Goal: Task Accomplishment & Management: Manage account settings

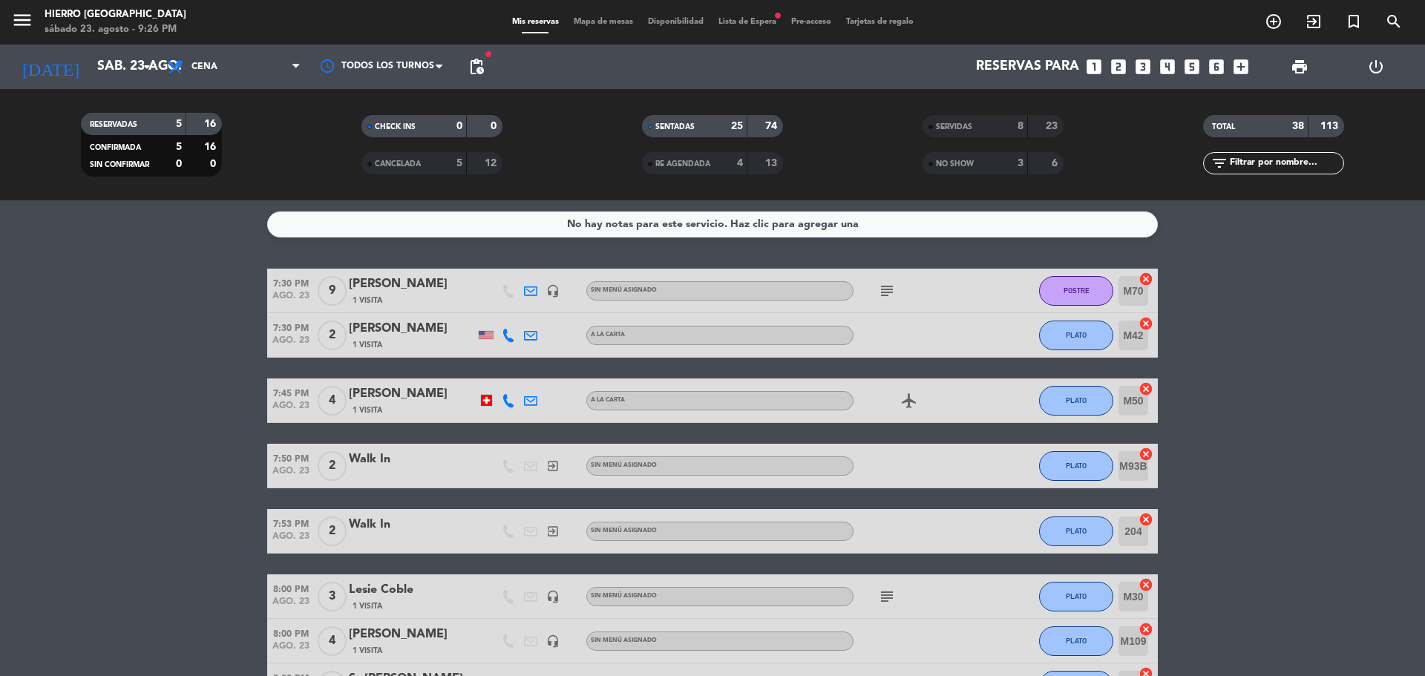
click at [997, 125] on div "8" at bounding box center [1009, 126] width 30 height 17
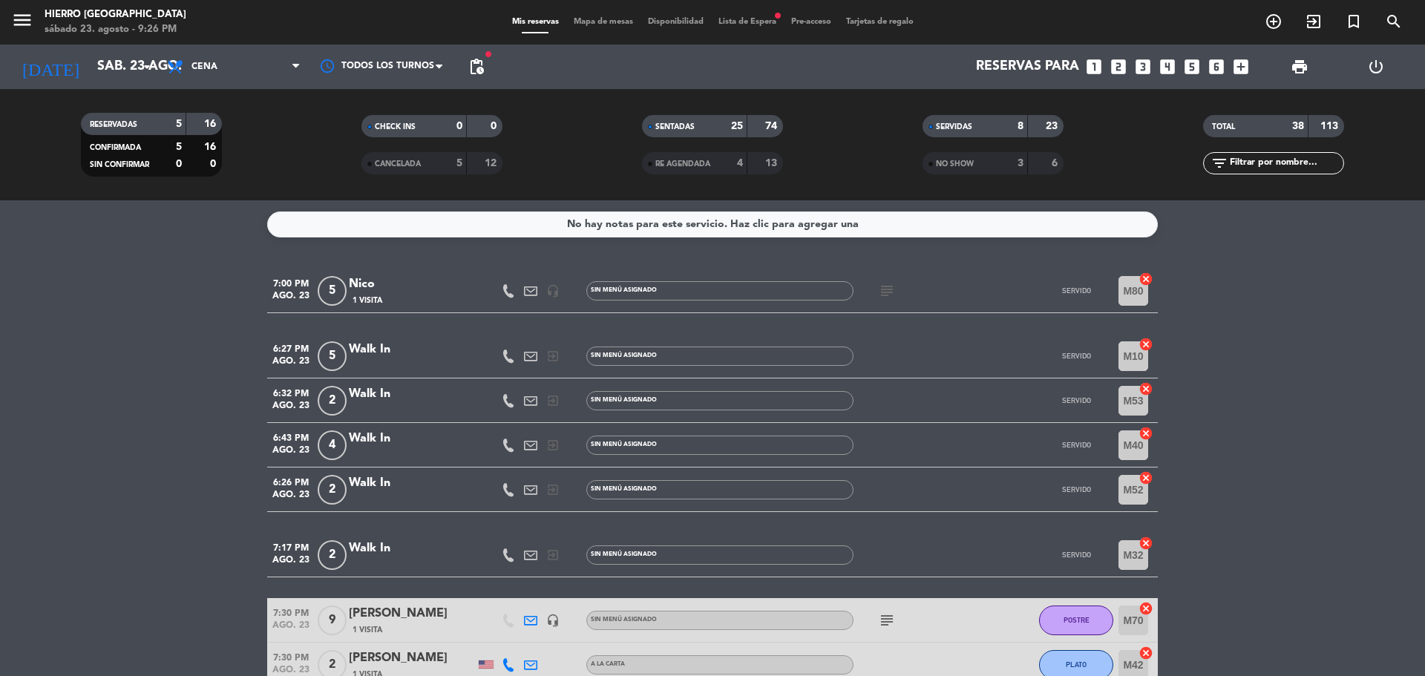
click at [889, 301] on div "subject" at bounding box center [920, 291] width 134 height 44
click at [888, 295] on icon "subject" at bounding box center [887, 291] width 18 height 18
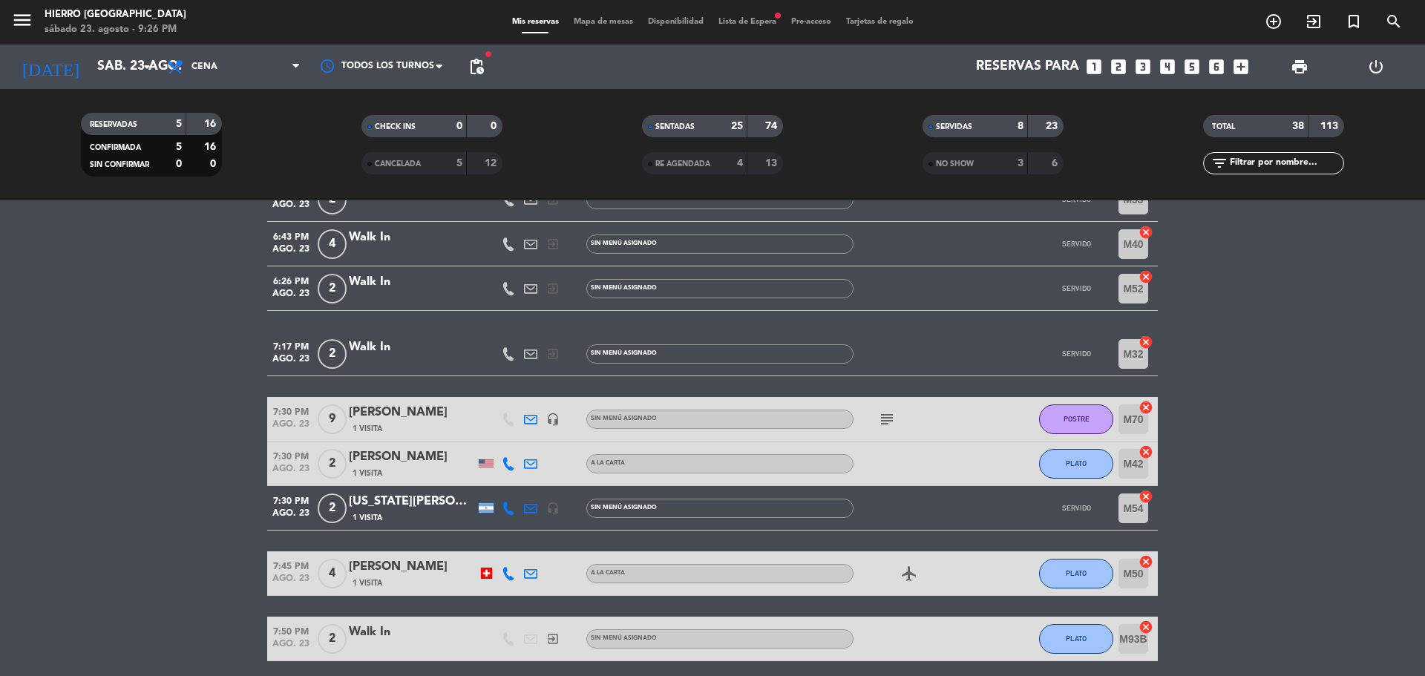
scroll to position [297, 0]
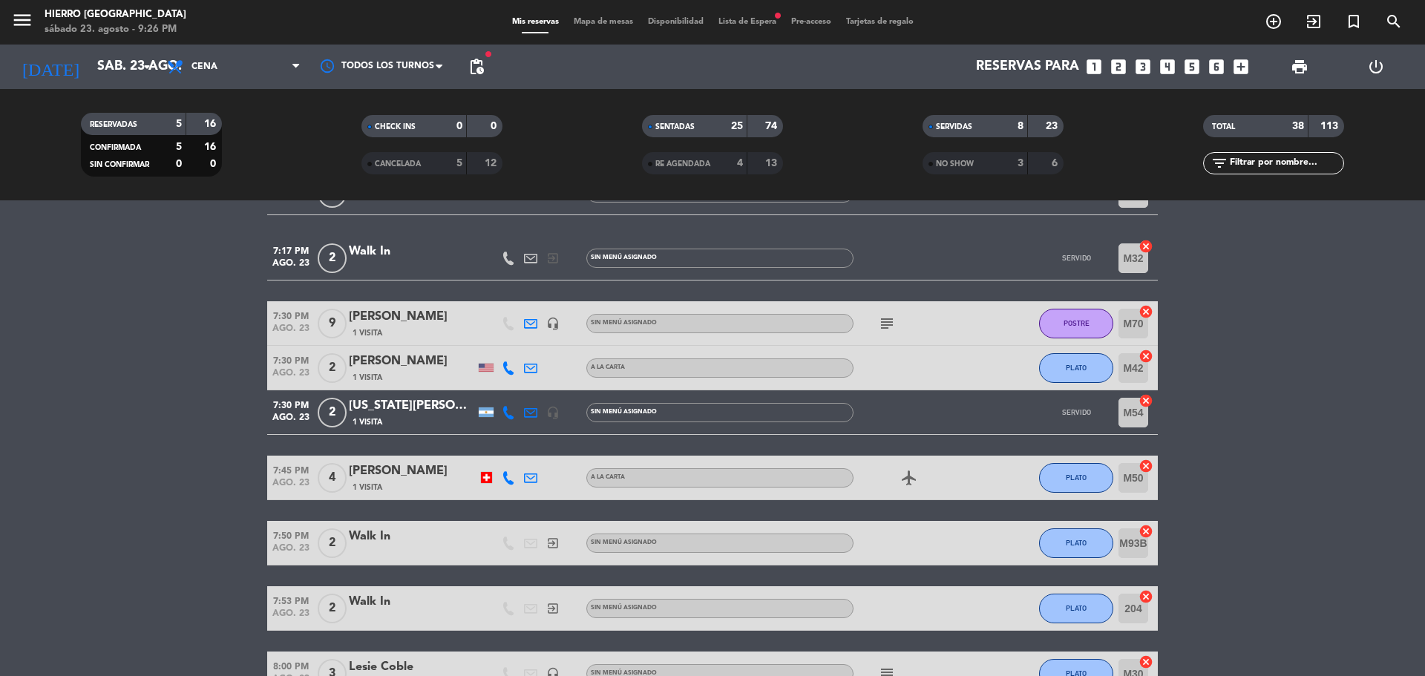
click at [888, 312] on div "subject" at bounding box center [920, 323] width 134 height 44
click at [888, 320] on icon "subject" at bounding box center [887, 324] width 18 height 18
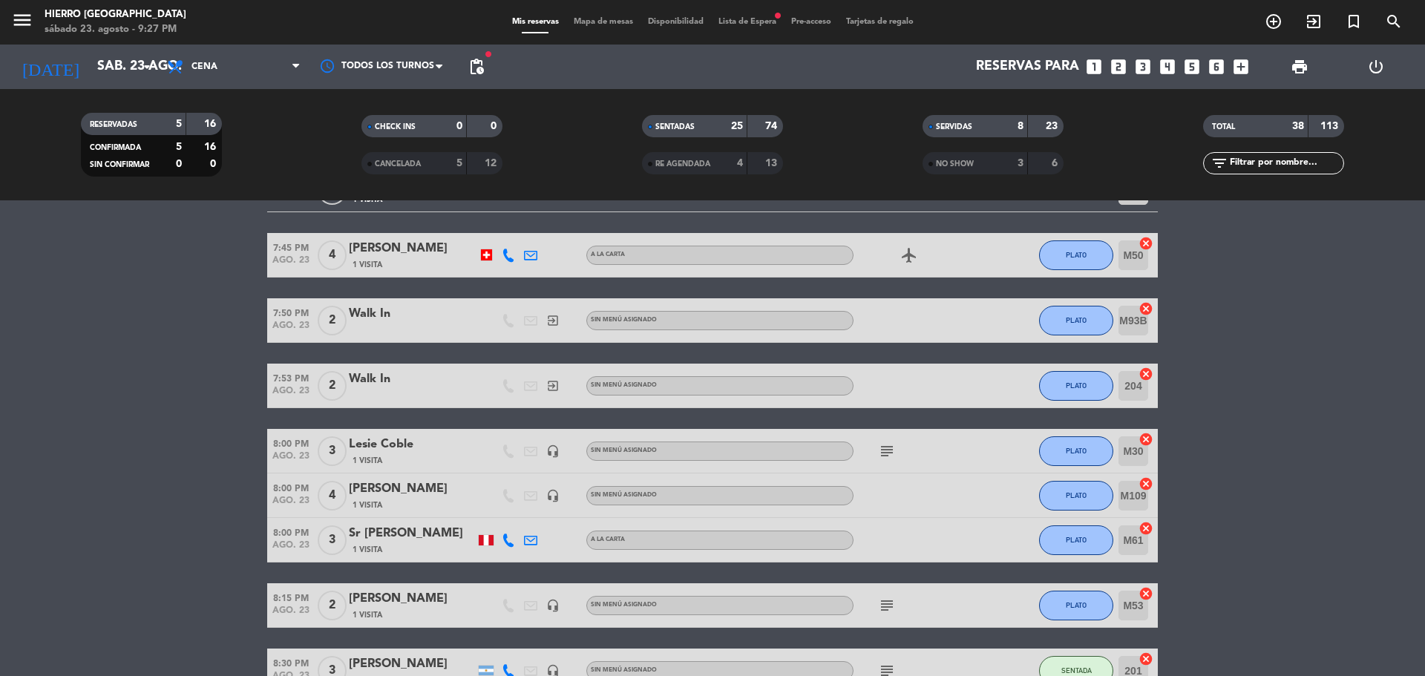
click at [890, 436] on div "subject" at bounding box center [920, 451] width 134 height 44
click at [887, 443] on icon "subject" at bounding box center [887, 451] width 18 height 18
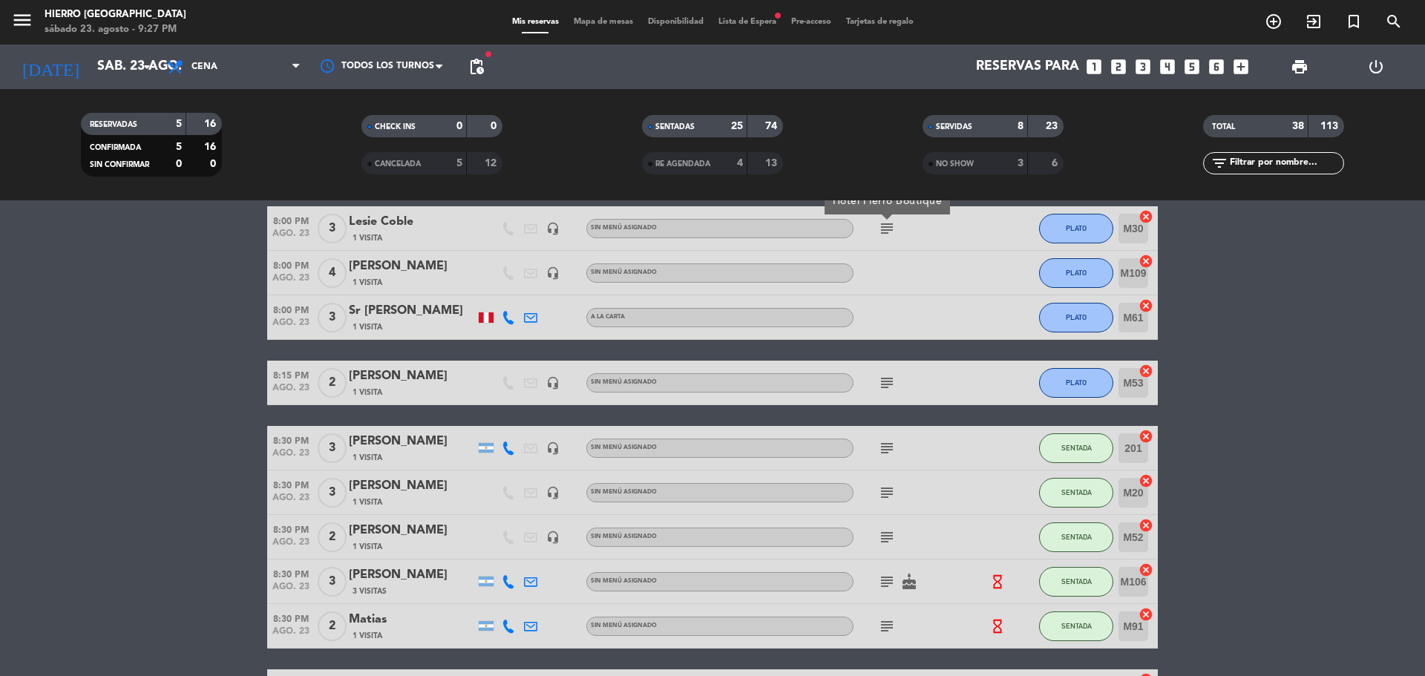
click at [882, 389] on icon "subject" at bounding box center [887, 383] width 18 height 18
click at [885, 454] on icon "subject" at bounding box center [887, 448] width 18 height 18
click at [882, 376] on icon "subject" at bounding box center [887, 383] width 18 height 18
copy div "[PERSON_NAME]"
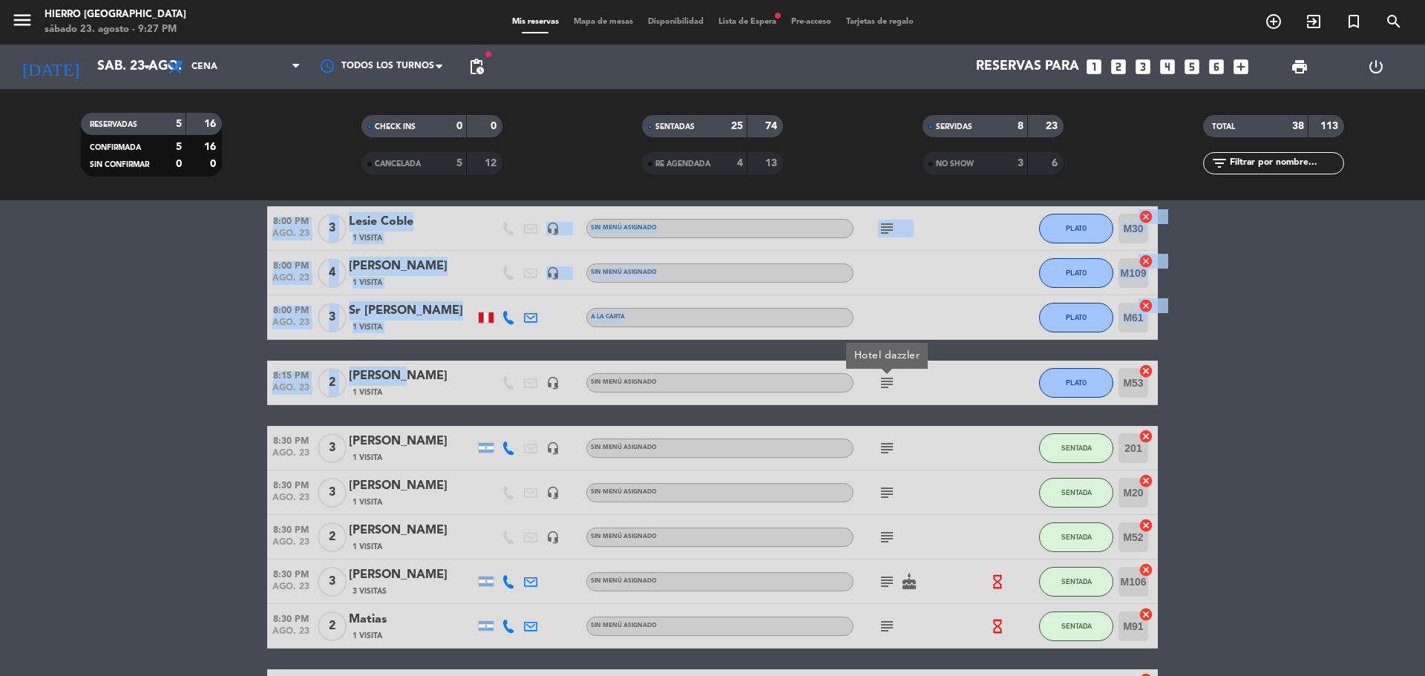
drag, startPoint x: 369, startPoint y: 375, endPoint x: 186, endPoint y: 376, distance: 182.6
click at [189, 377] on bookings-row "7:00 PM [DATE] 5 Nico 1 Visita headset_mic Sin menú asignado subject SERVIDO M8…" at bounding box center [712, 570] width 1425 height 2087
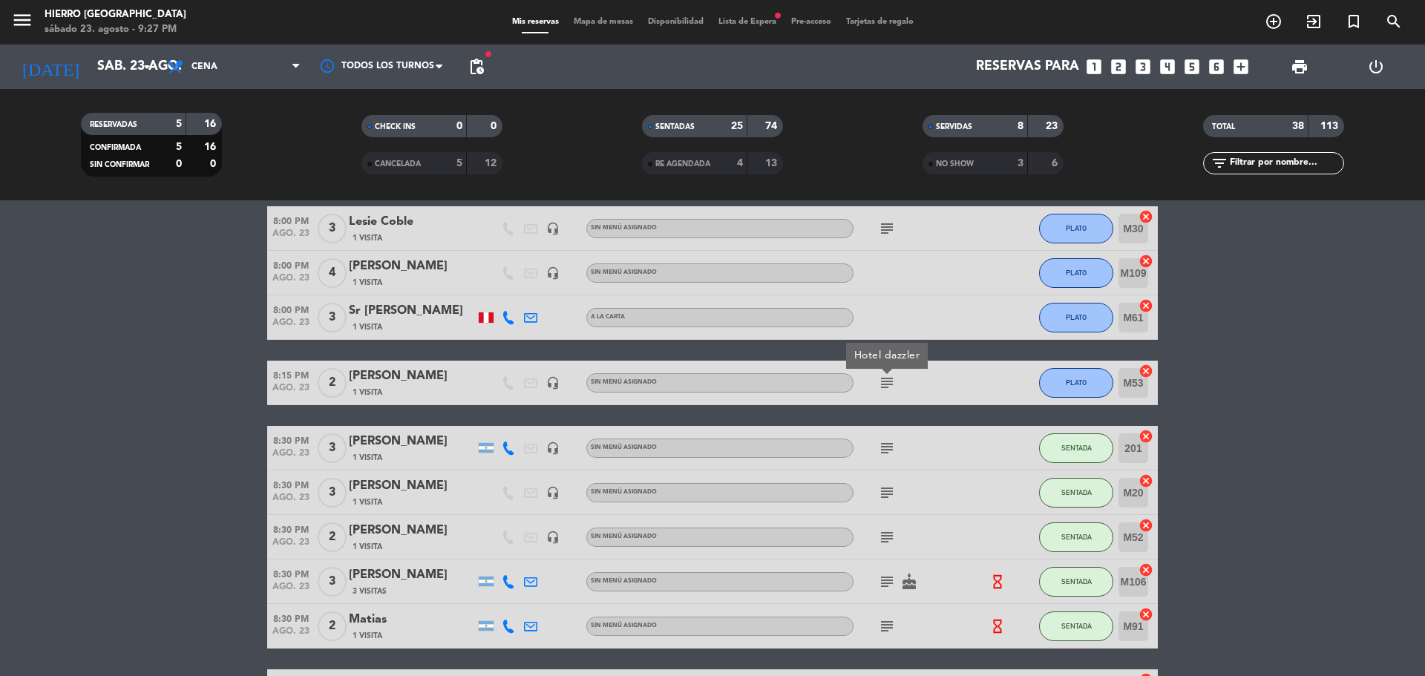
drag, startPoint x: 186, startPoint y: 376, endPoint x: 186, endPoint y: 363, distance: 12.6
click at [187, 375] on bookings-row "7:00 PM [DATE] 5 Nico 1 Visita headset_mic Sin menú asignado subject SERVIDO M8…" at bounding box center [712, 570] width 1425 height 2087
click at [898, 385] on div "subject" at bounding box center [920, 383] width 134 height 44
click at [891, 434] on div "subject" at bounding box center [920, 448] width 134 height 44
click at [891, 448] on icon "subject" at bounding box center [887, 448] width 18 height 18
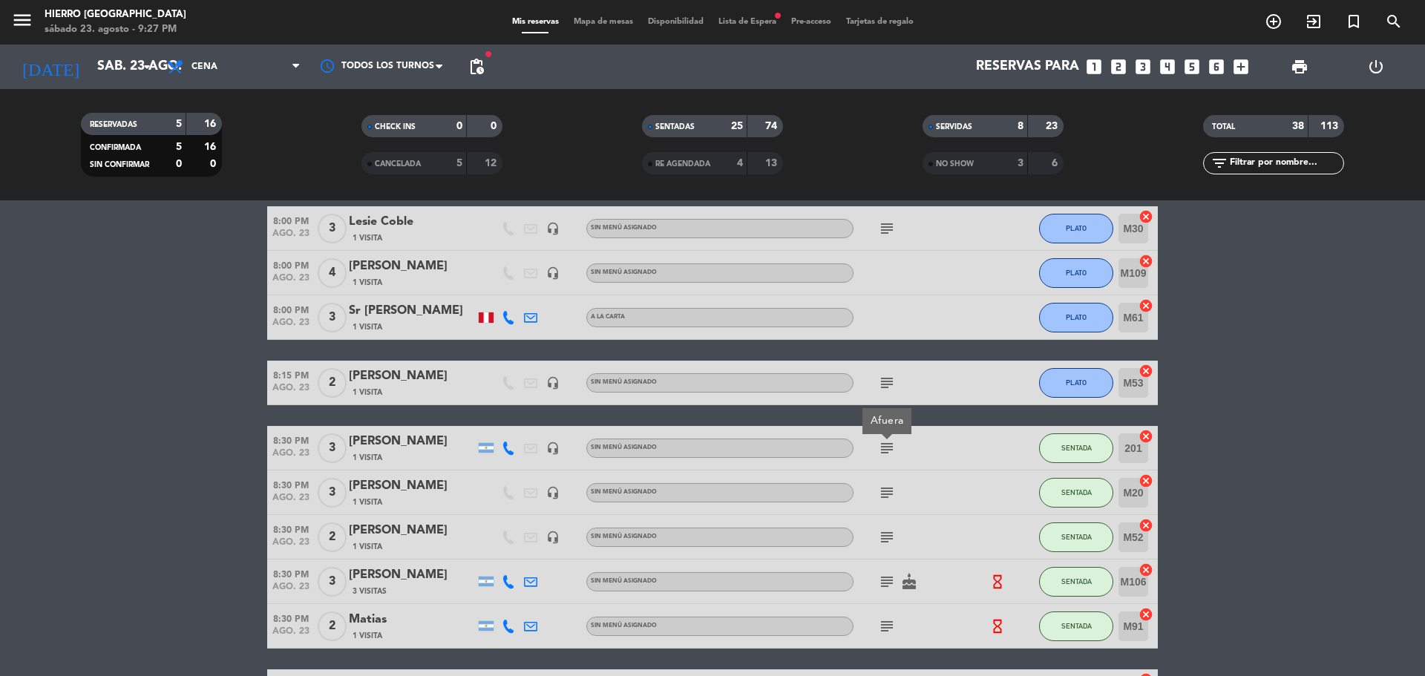
click at [882, 493] on icon "subject" at bounding box center [887, 493] width 18 height 18
click at [888, 539] on icon "subject" at bounding box center [887, 537] width 18 height 18
drag, startPoint x: 888, startPoint y: 580, endPoint x: 899, endPoint y: 572, distance: 14.0
click at [888, 580] on icon "subject" at bounding box center [887, 582] width 18 height 18
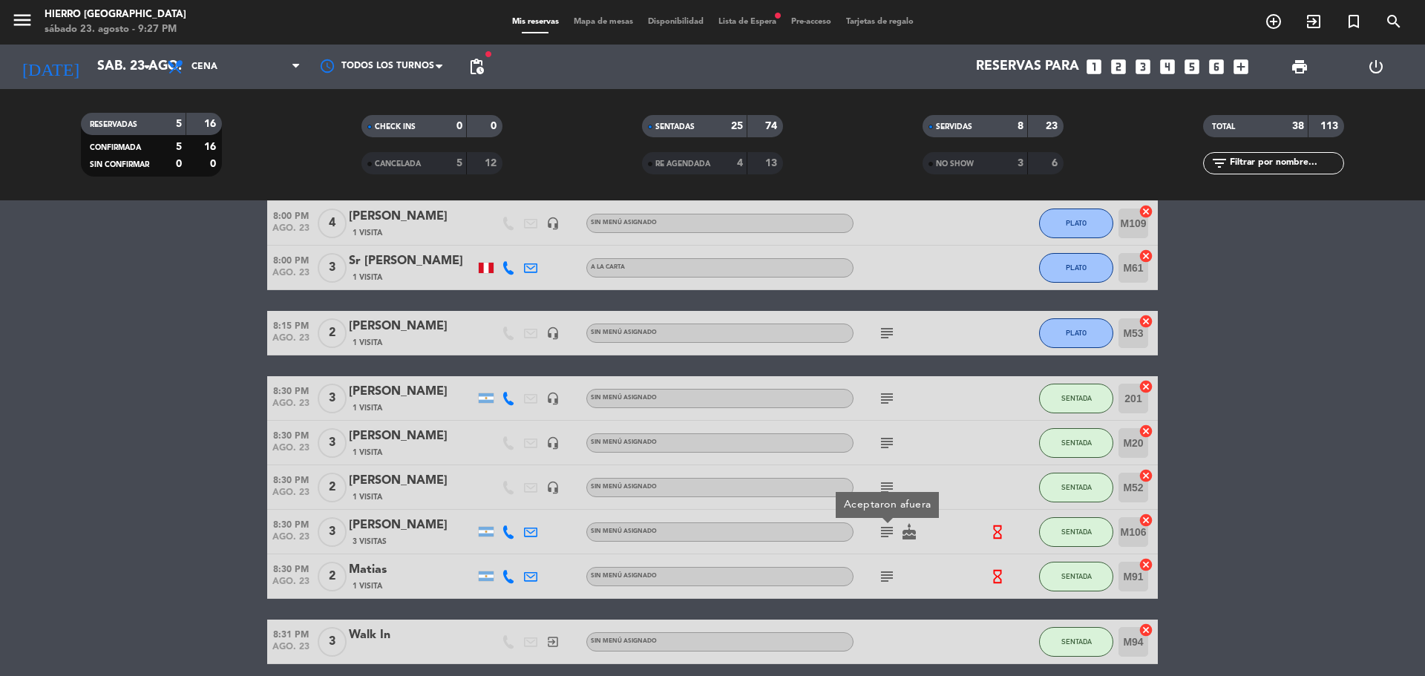
scroll to position [816, 0]
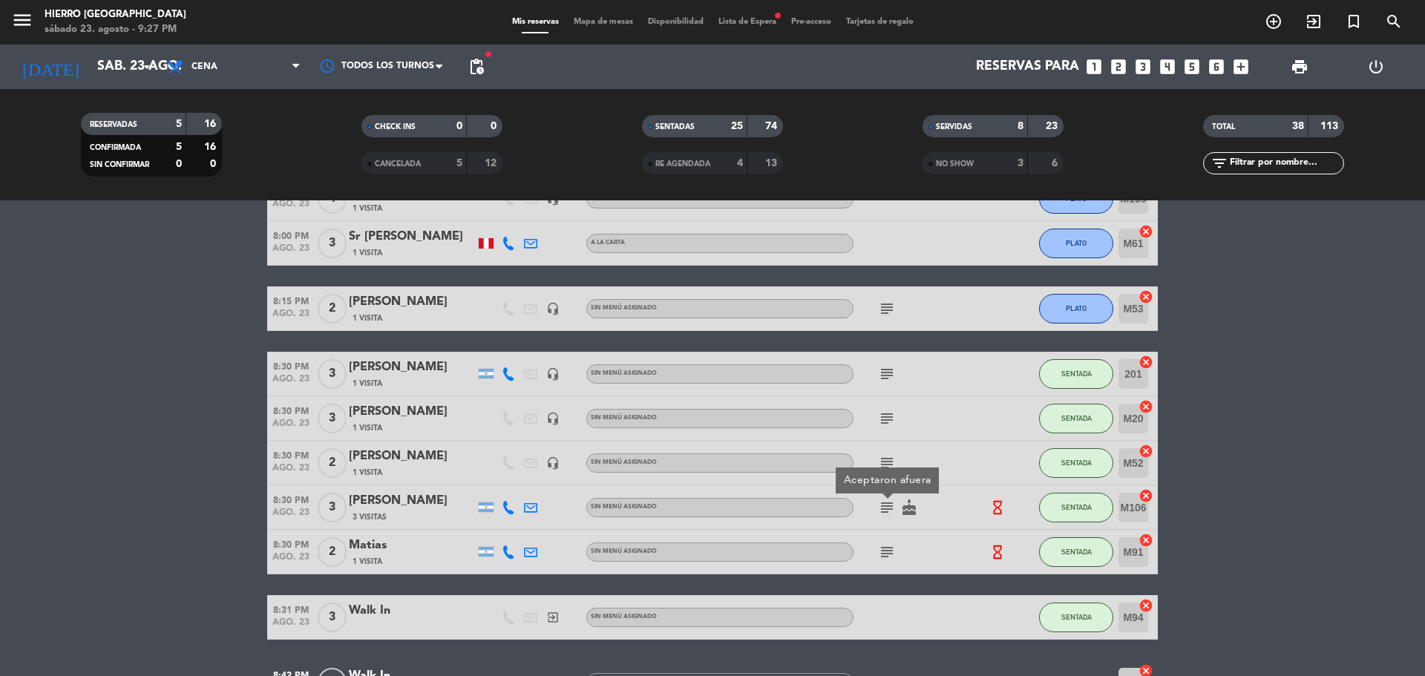
click at [890, 563] on div "subject" at bounding box center [920, 552] width 134 height 44
click at [890, 558] on icon "subject" at bounding box center [887, 552] width 18 height 18
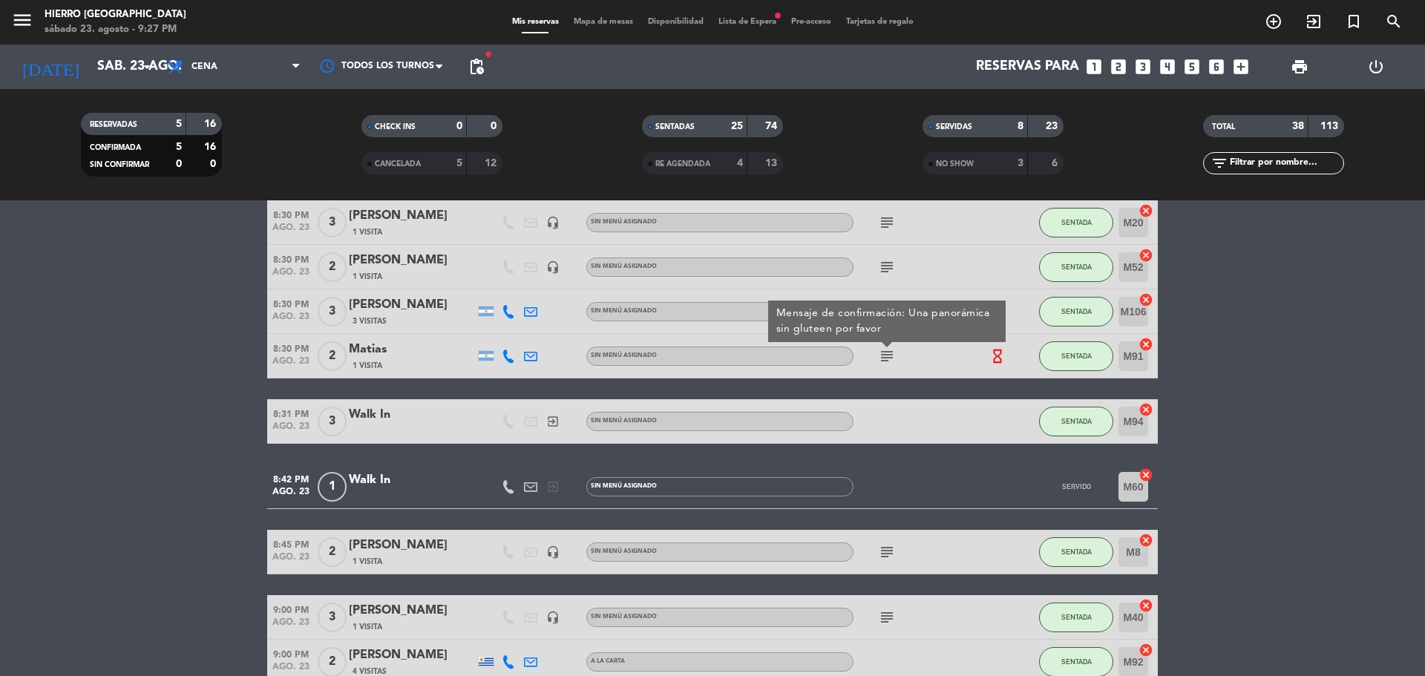
scroll to position [1039, 0]
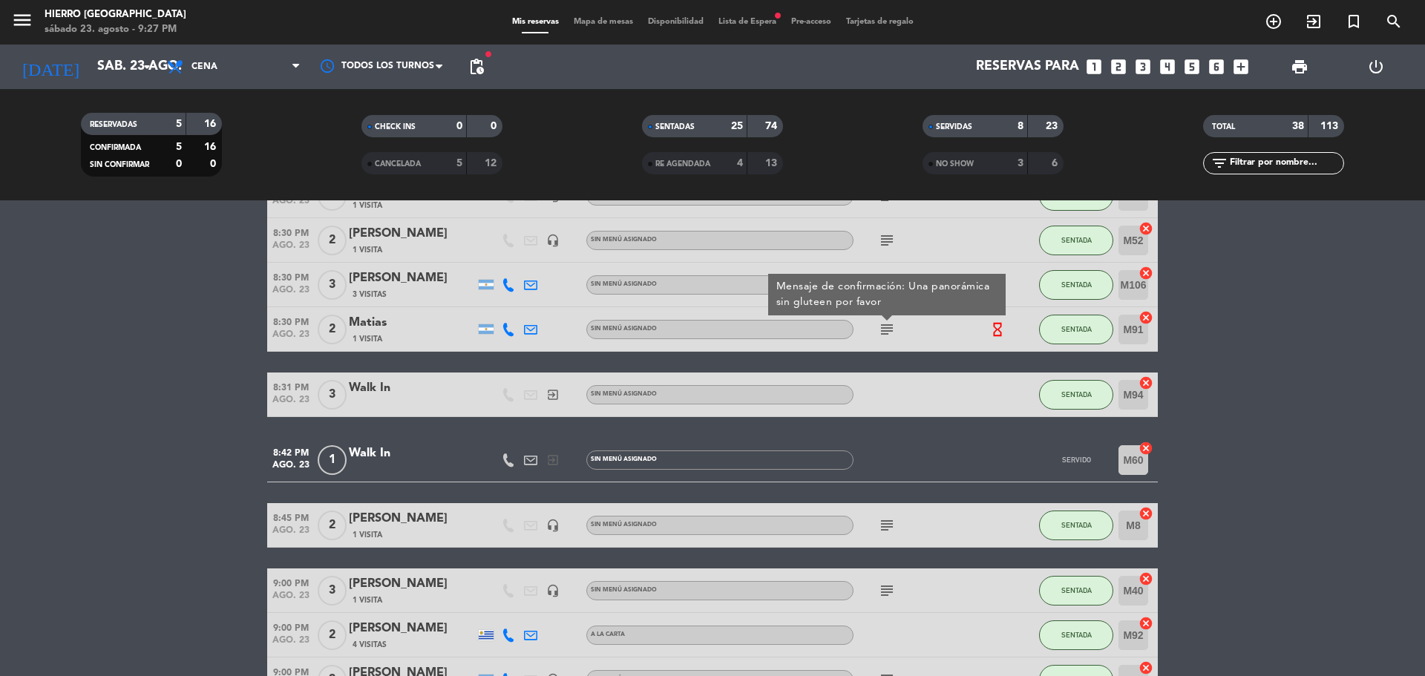
click at [885, 522] on icon "subject" at bounding box center [887, 526] width 18 height 18
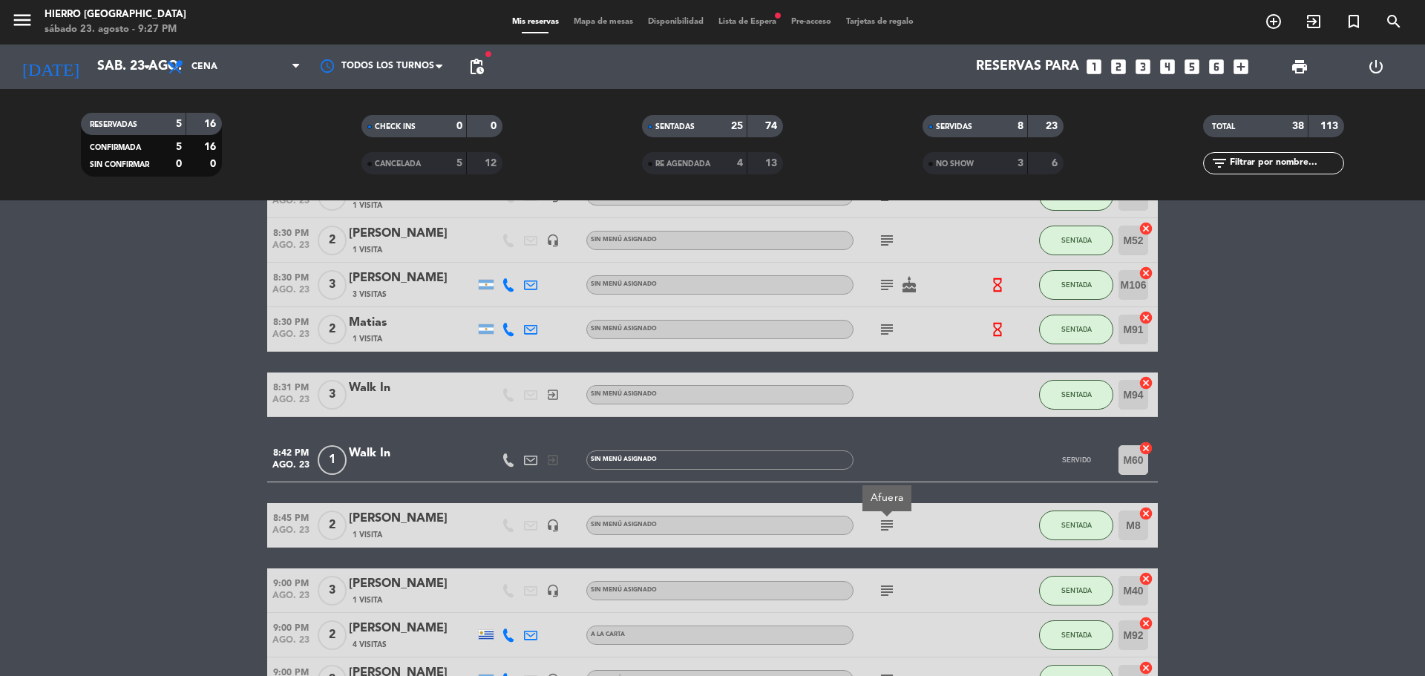
click at [889, 584] on icon "subject" at bounding box center [887, 591] width 18 height 18
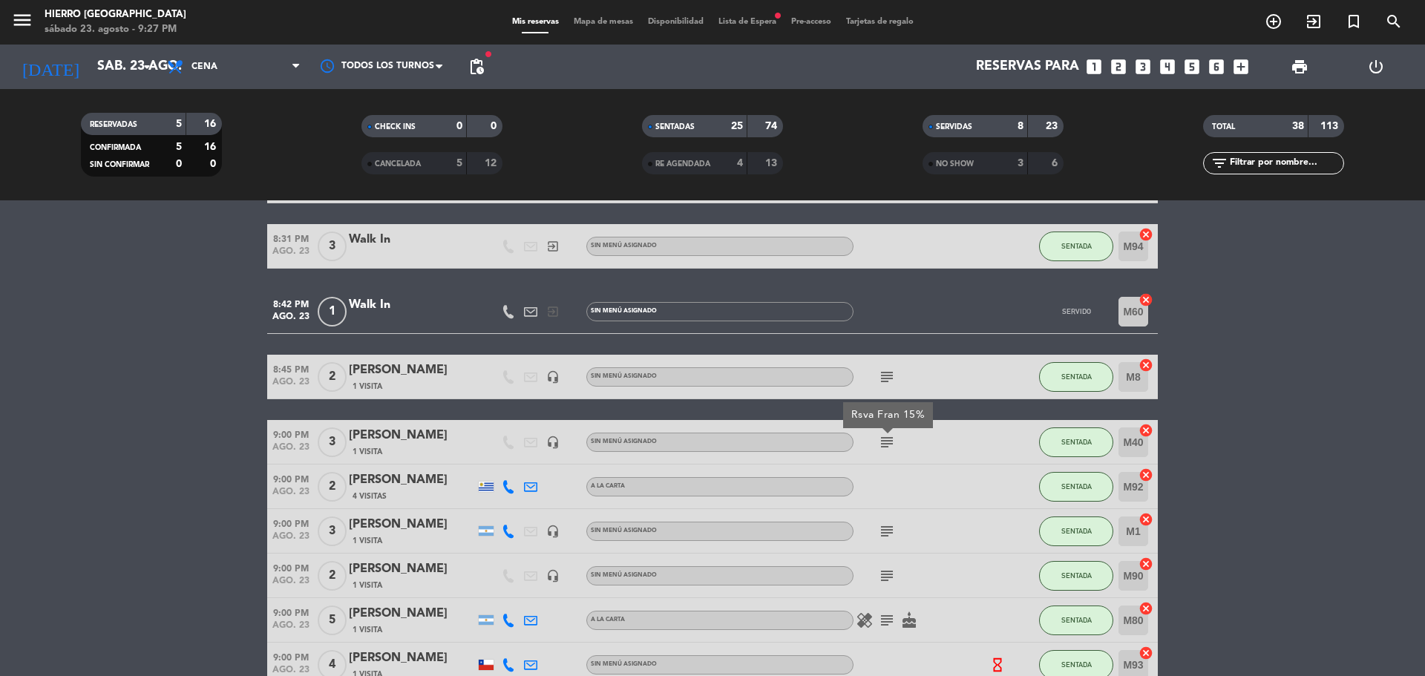
click at [885, 525] on icon "subject" at bounding box center [887, 531] width 18 height 18
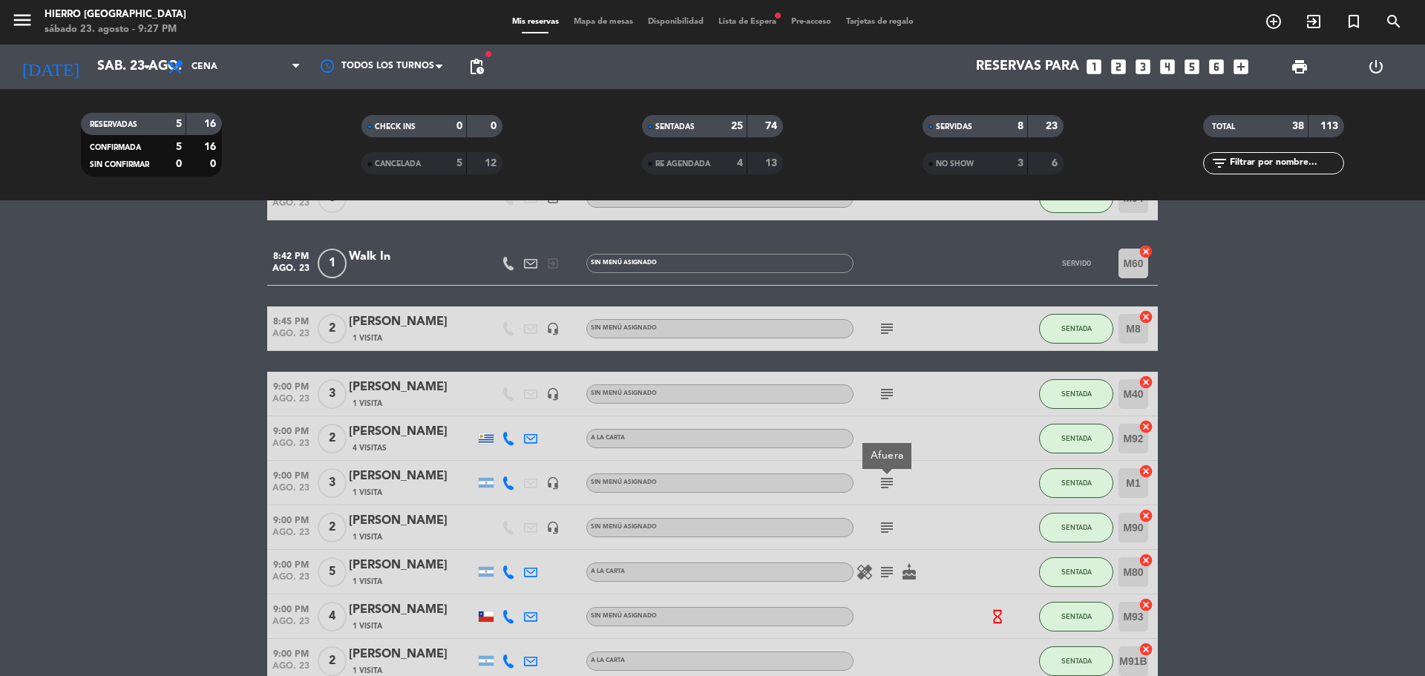
scroll to position [1262, 0]
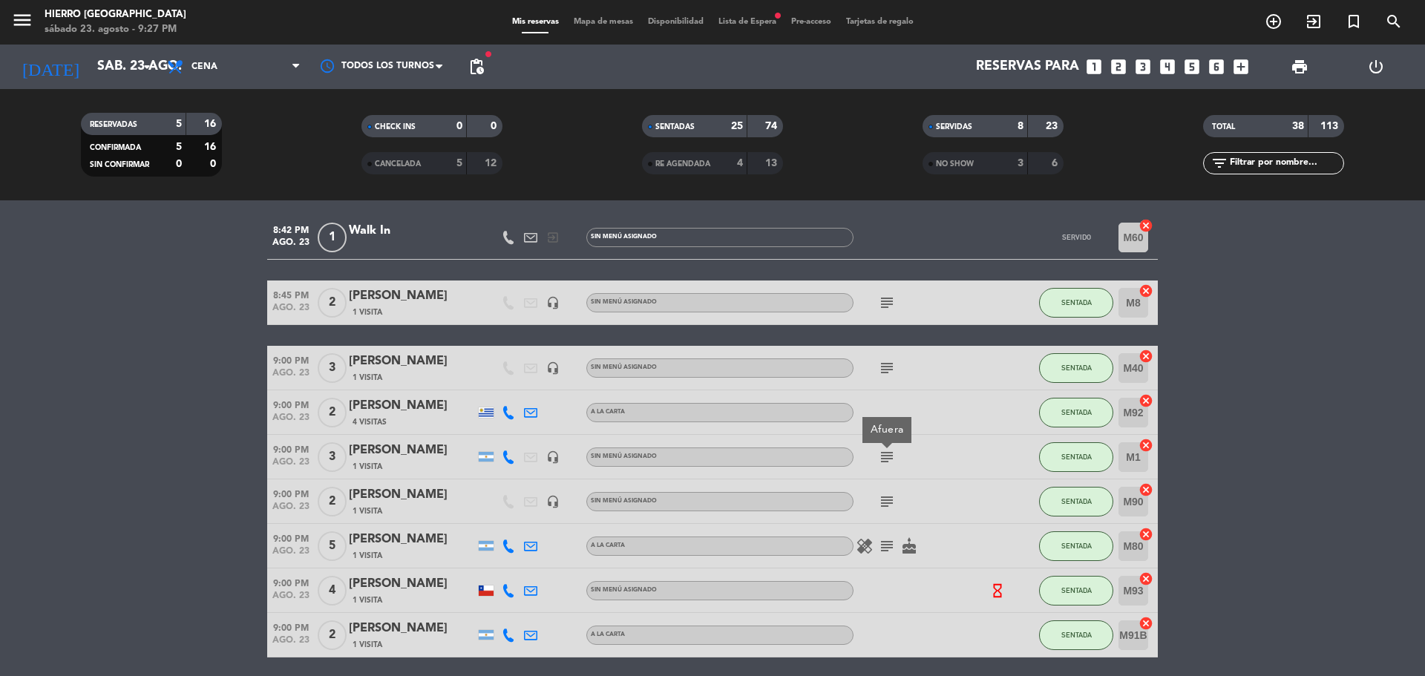
click at [888, 496] on icon "subject" at bounding box center [887, 502] width 18 height 18
click at [888, 545] on icon "subject" at bounding box center [887, 546] width 18 height 18
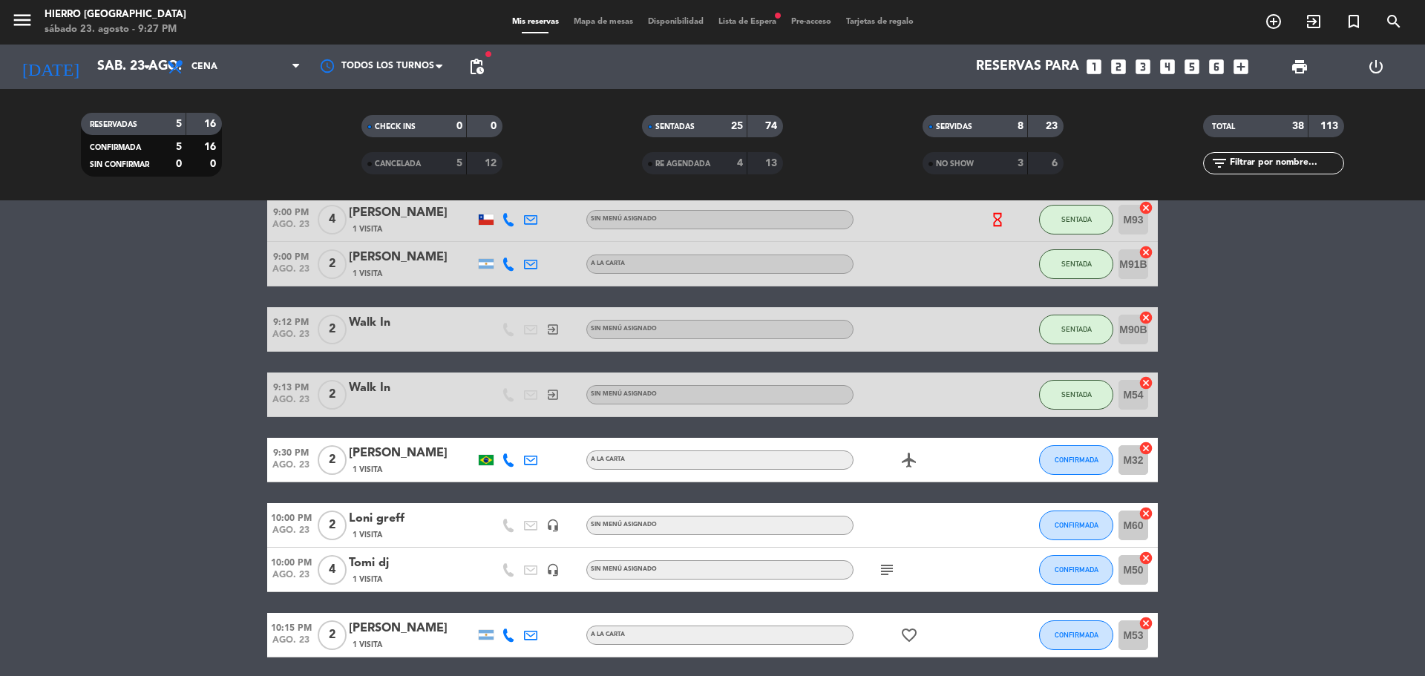
click at [885, 563] on icon "subject" at bounding box center [887, 570] width 18 height 18
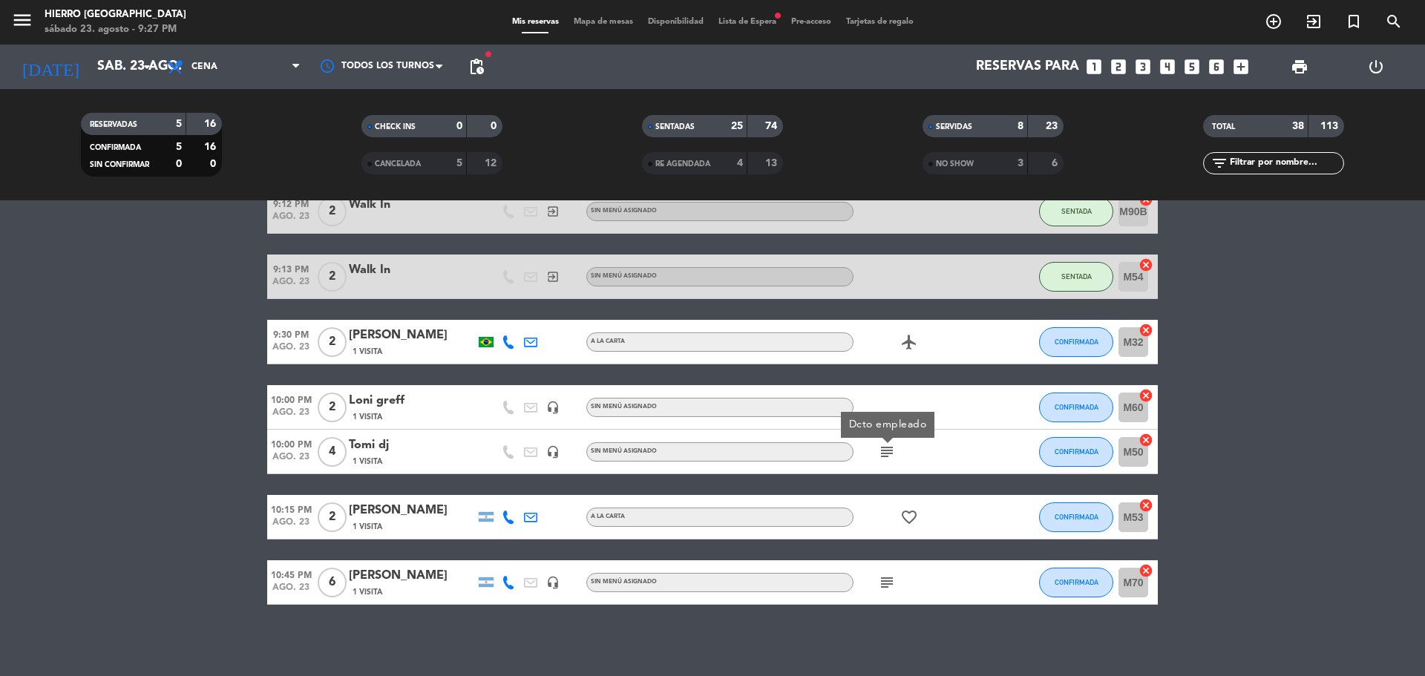
scroll to position [1754, 0]
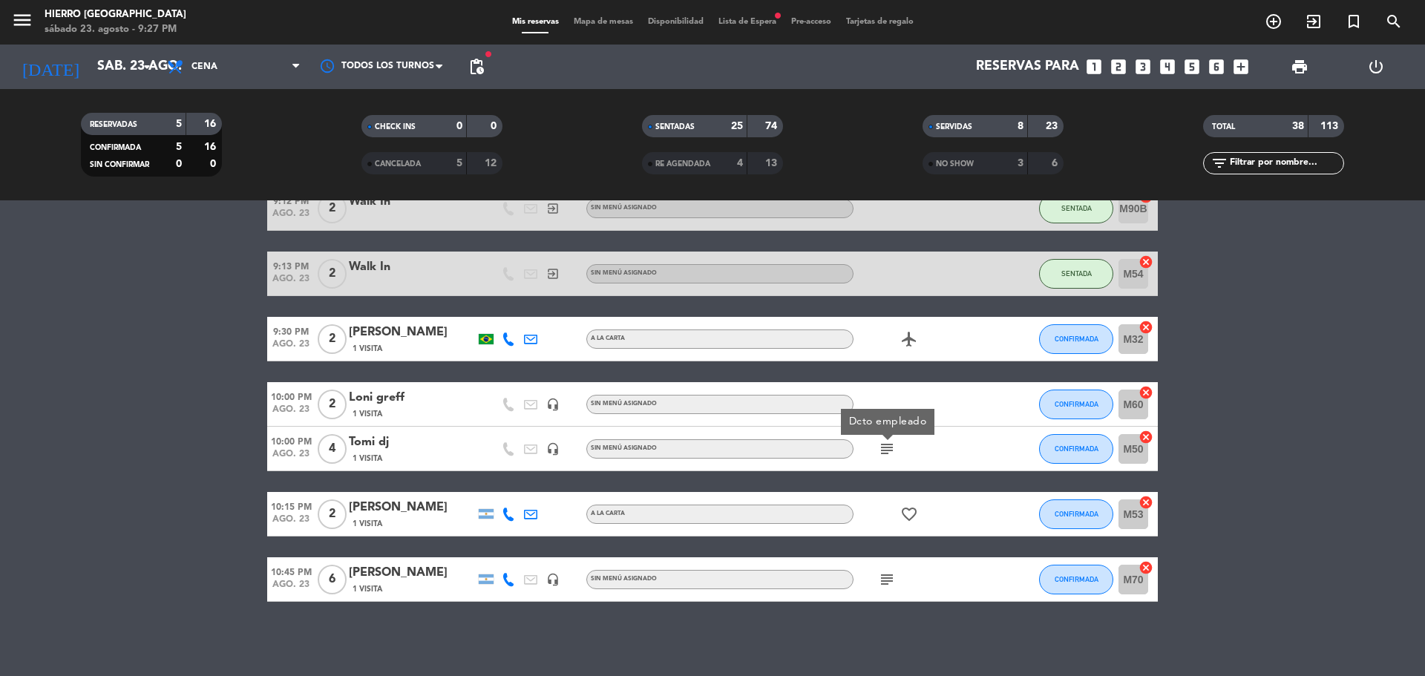
click at [891, 578] on icon "subject" at bounding box center [887, 580] width 18 height 18
drag, startPoint x: 189, startPoint y: 454, endPoint x: 237, endPoint y: 359, distance: 106.9
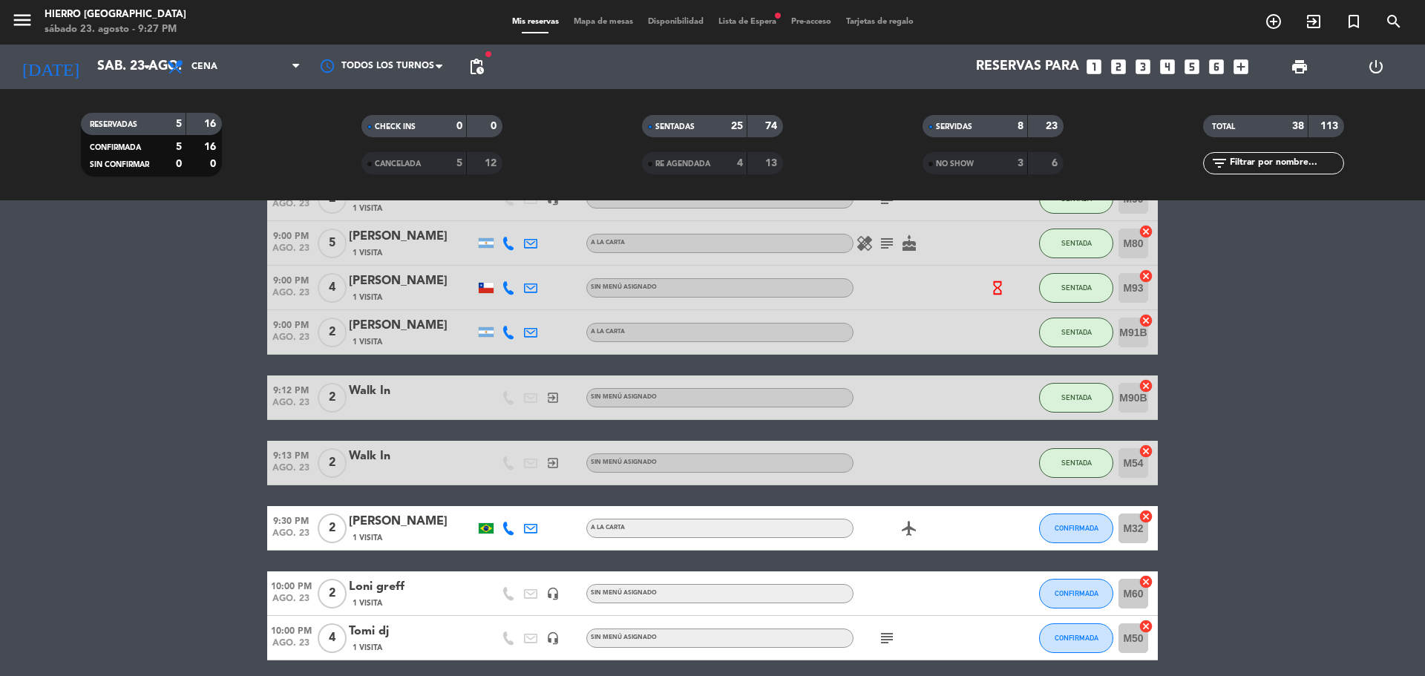
scroll to position [0, 0]
